Goal: Transaction & Acquisition: Book appointment/travel/reservation

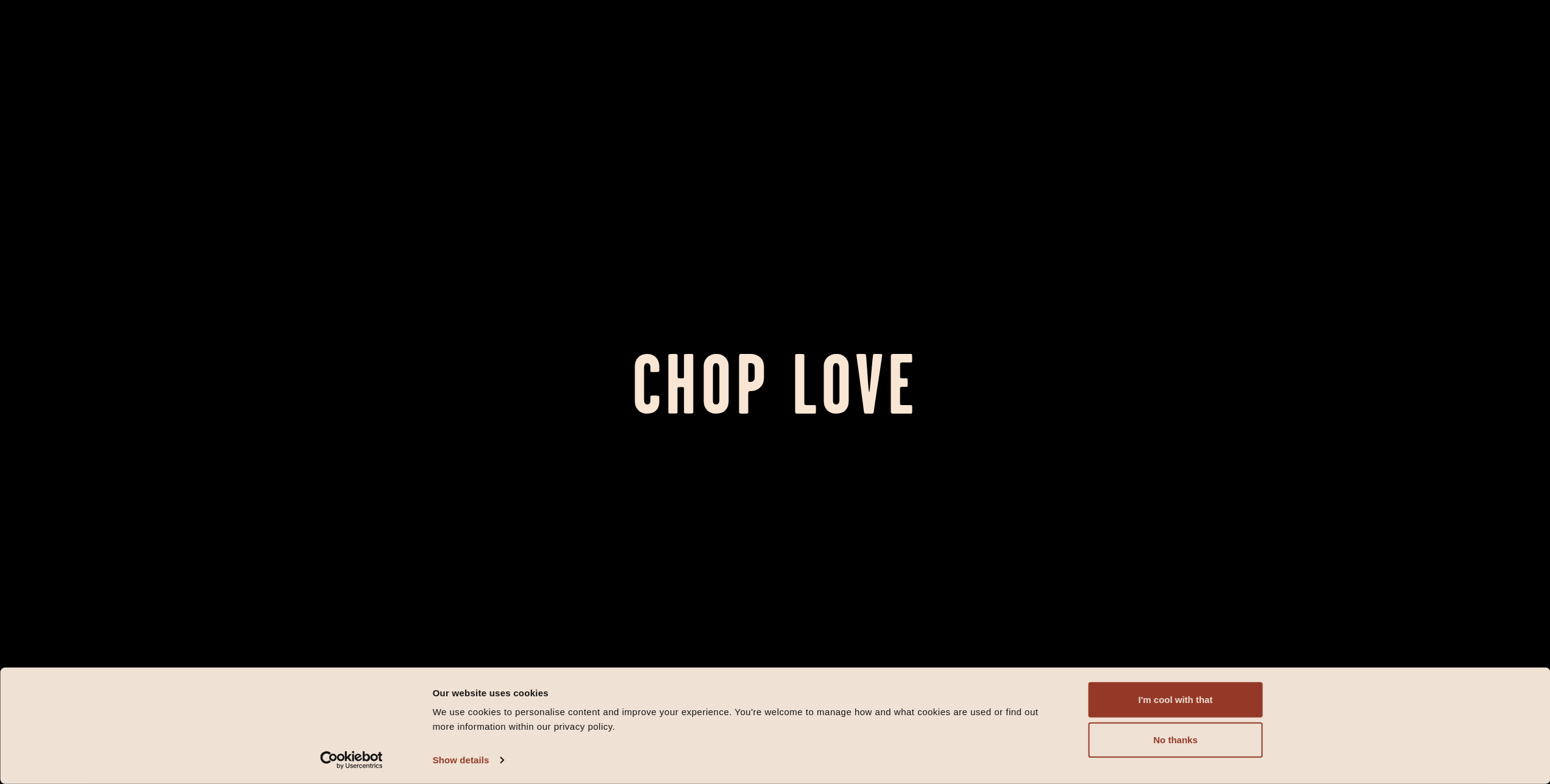
click at [1174, 697] on button "I'm cool with that" at bounding box center [1175, 700] width 175 height 35
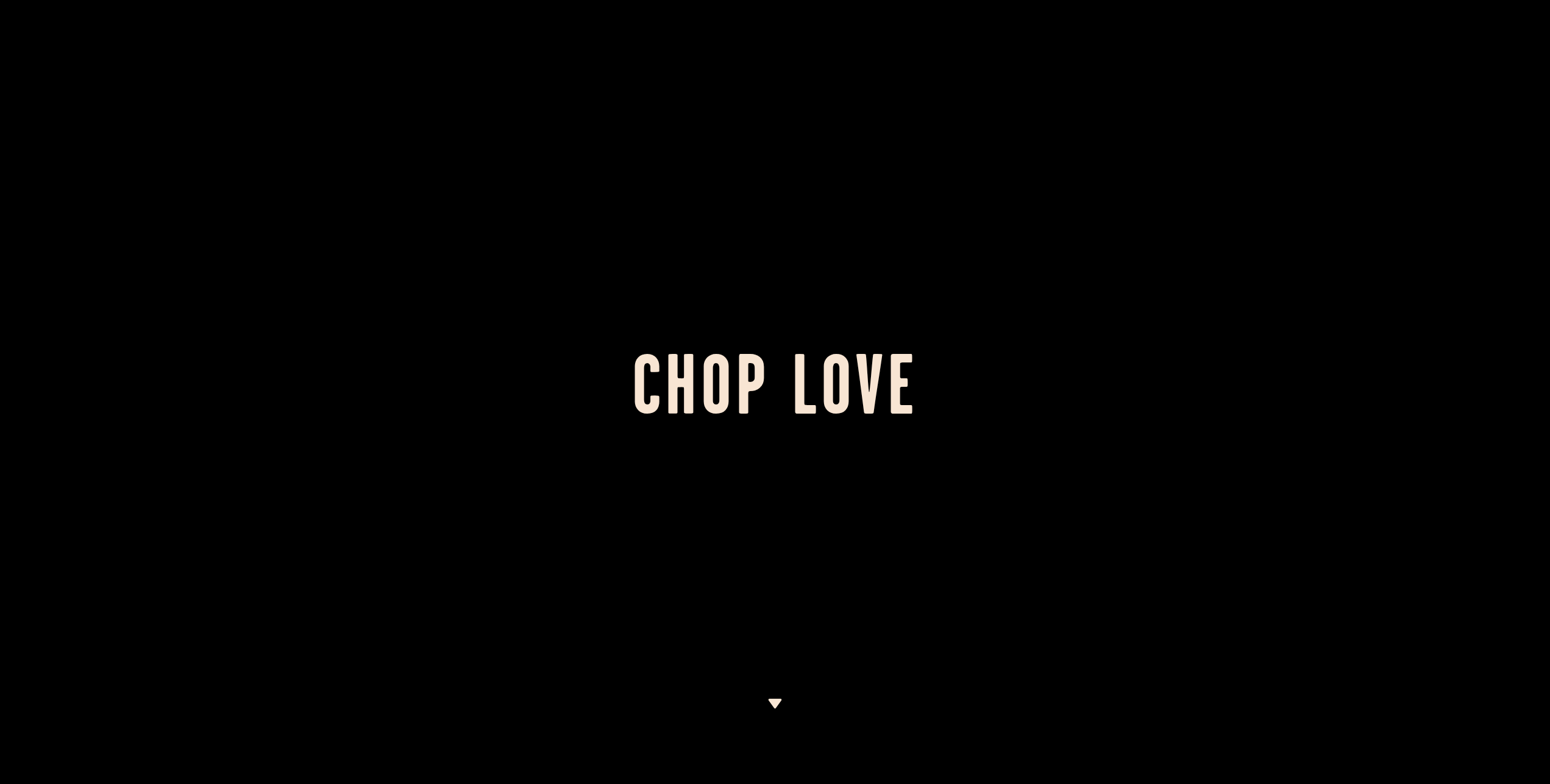
click at [748, 295] on div at bounding box center [775, 392] width 1550 height 784
click at [793, 323] on div at bounding box center [775, 392] width 1550 height 784
click at [769, 702] on img at bounding box center [775, 704] width 15 height 10
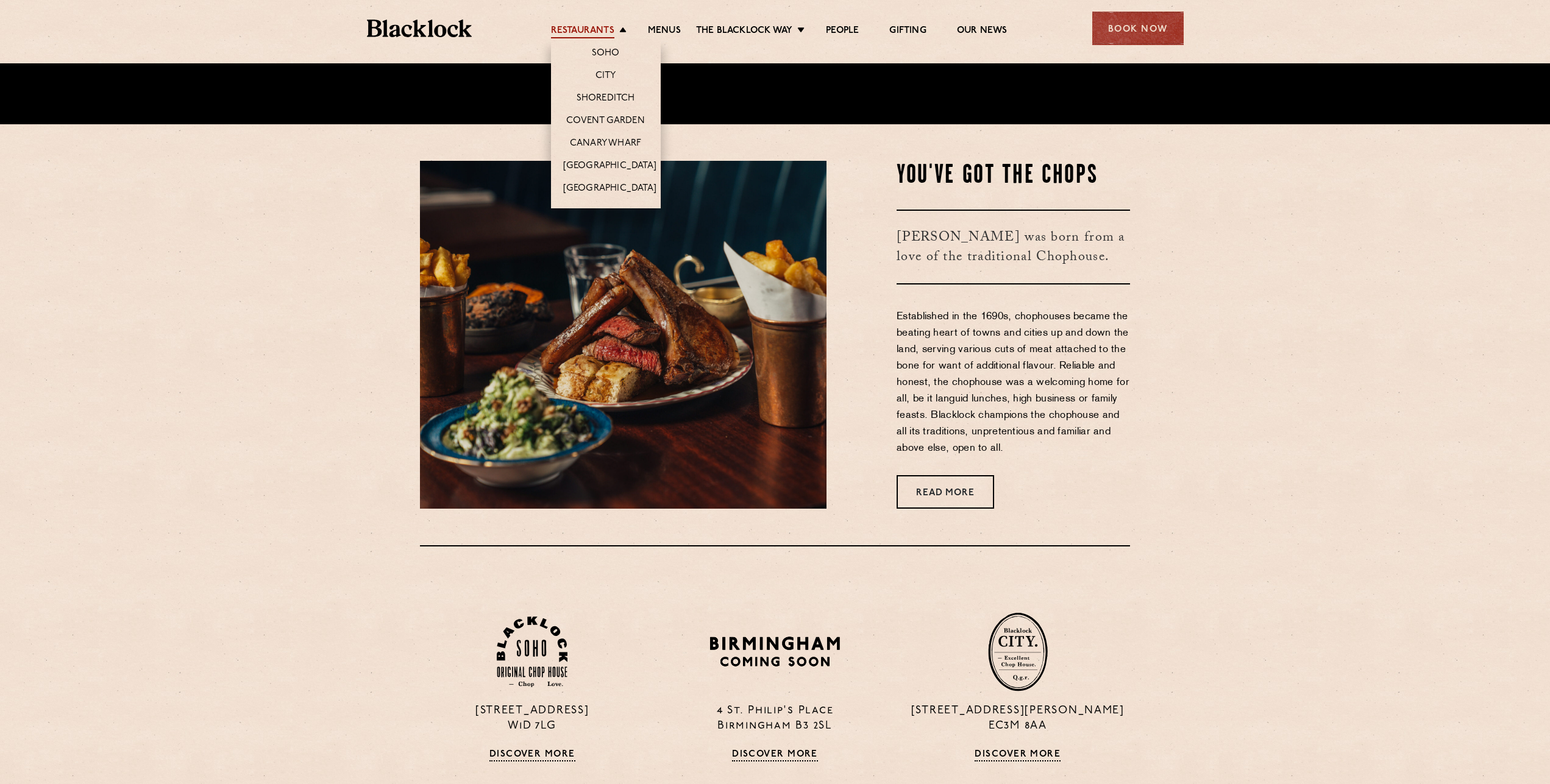
scroll to position [720, 0]
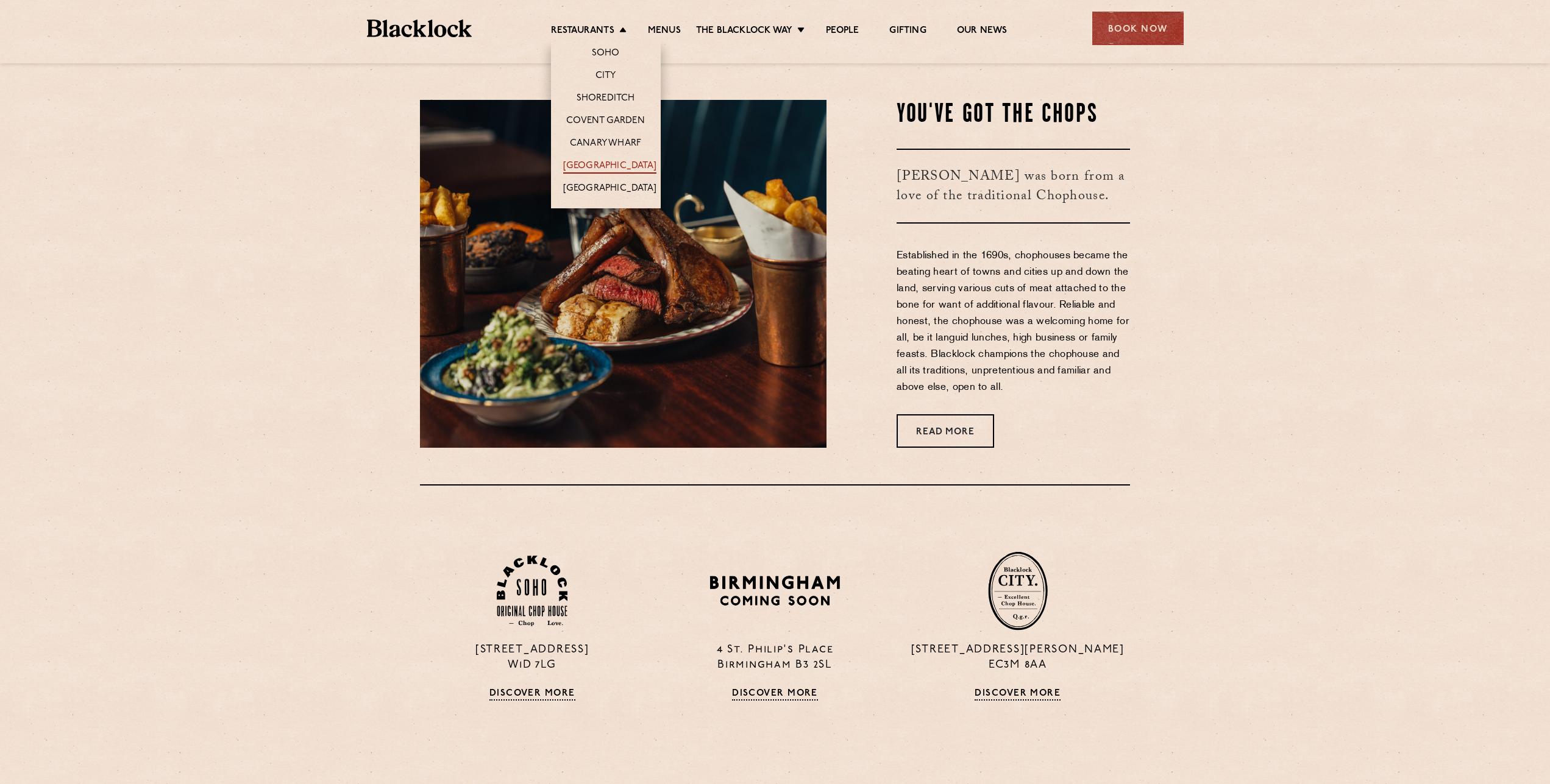
click at [624, 169] on link "[GEOGRAPHIC_DATA]" at bounding box center [610, 166] width 93 height 14
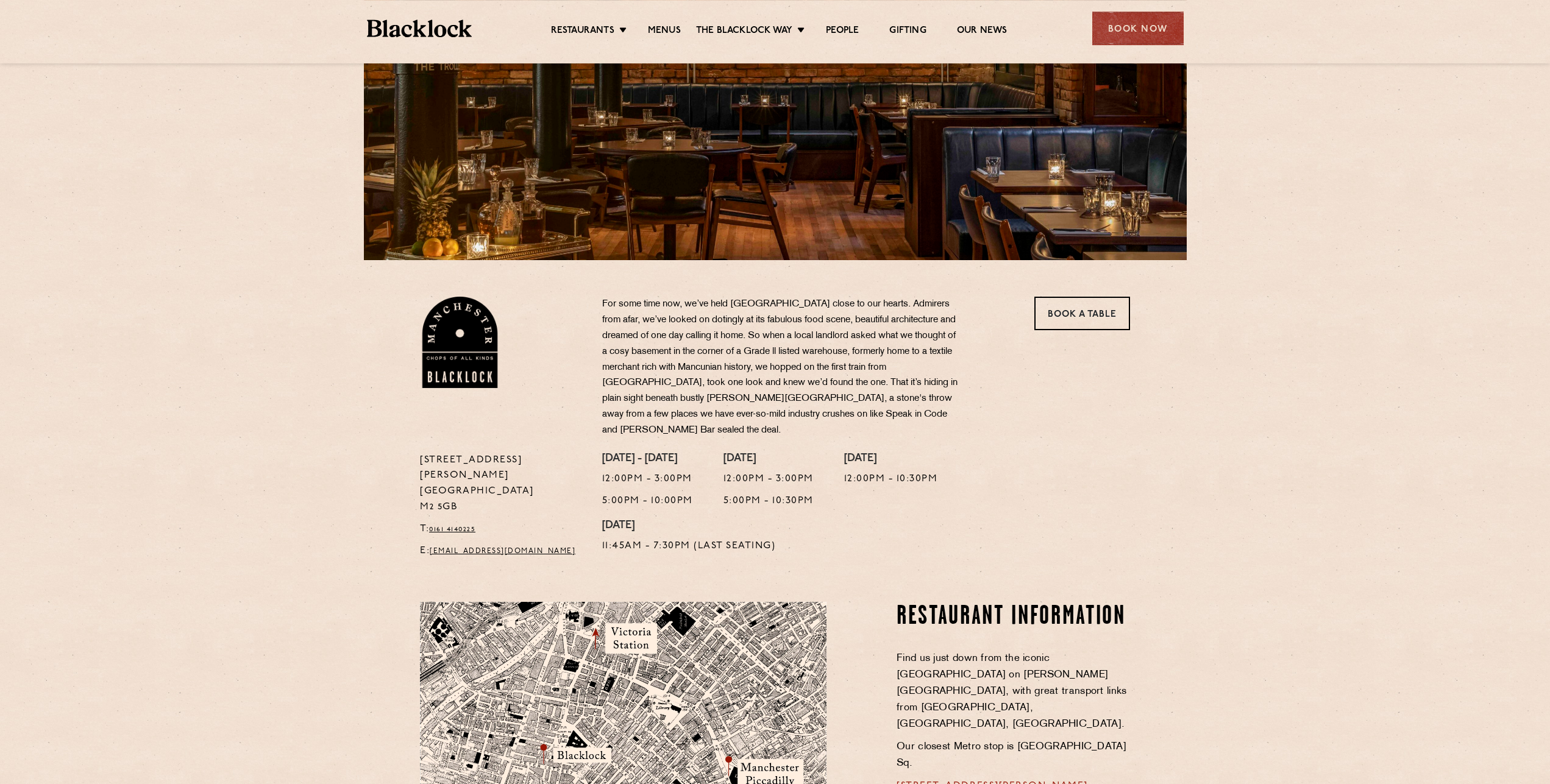
scroll to position [187, 0]
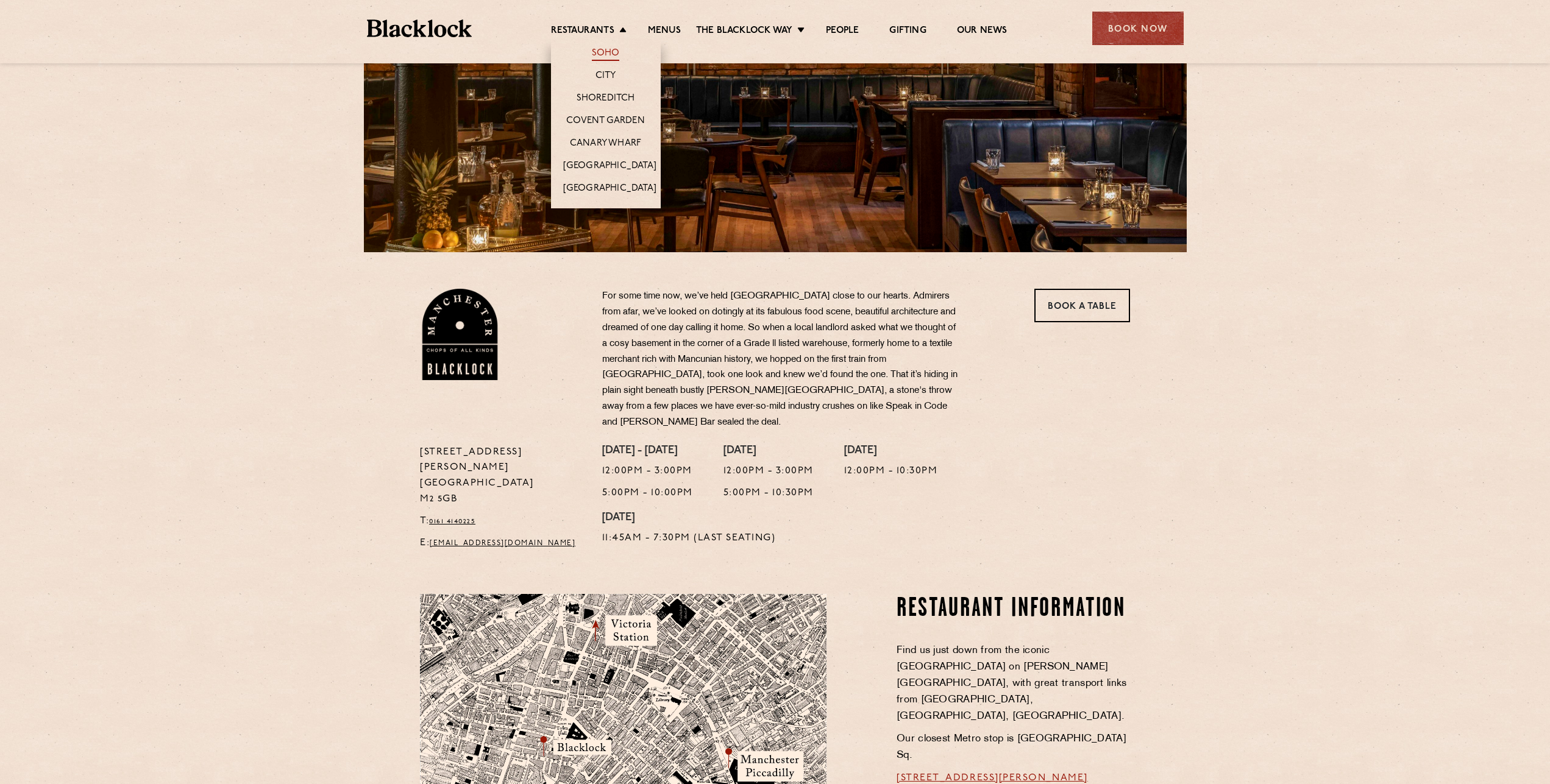
click at [598, 58] on link "Soho" at bounding box center [606, 54] width 28 height 14
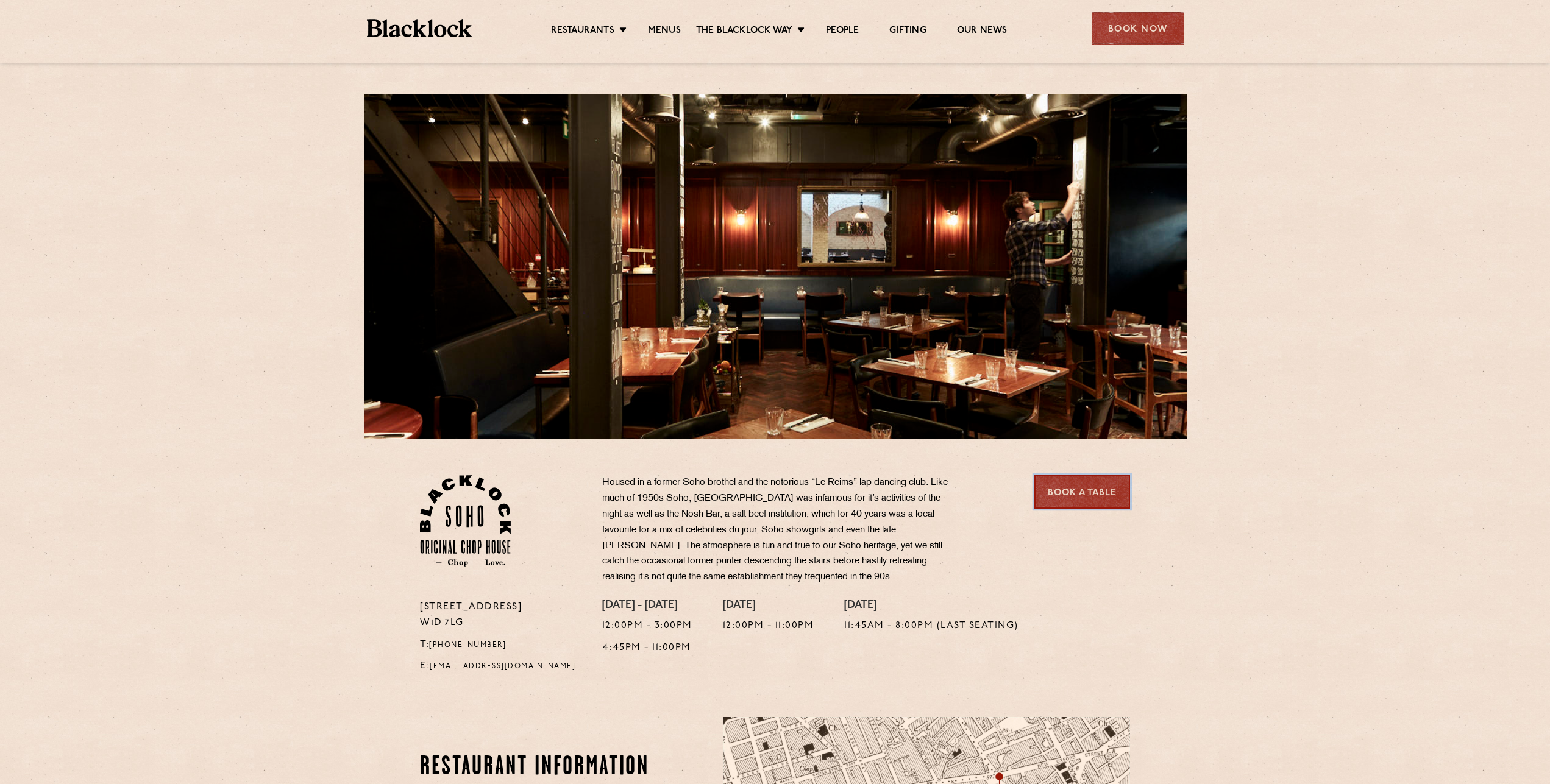
click at [1080, 486] on link "Book a Table" at bounding box center [1082, 492] width 96 height 34
